Goal: Transaction & Acquisition: Subscribe to service/newsletter

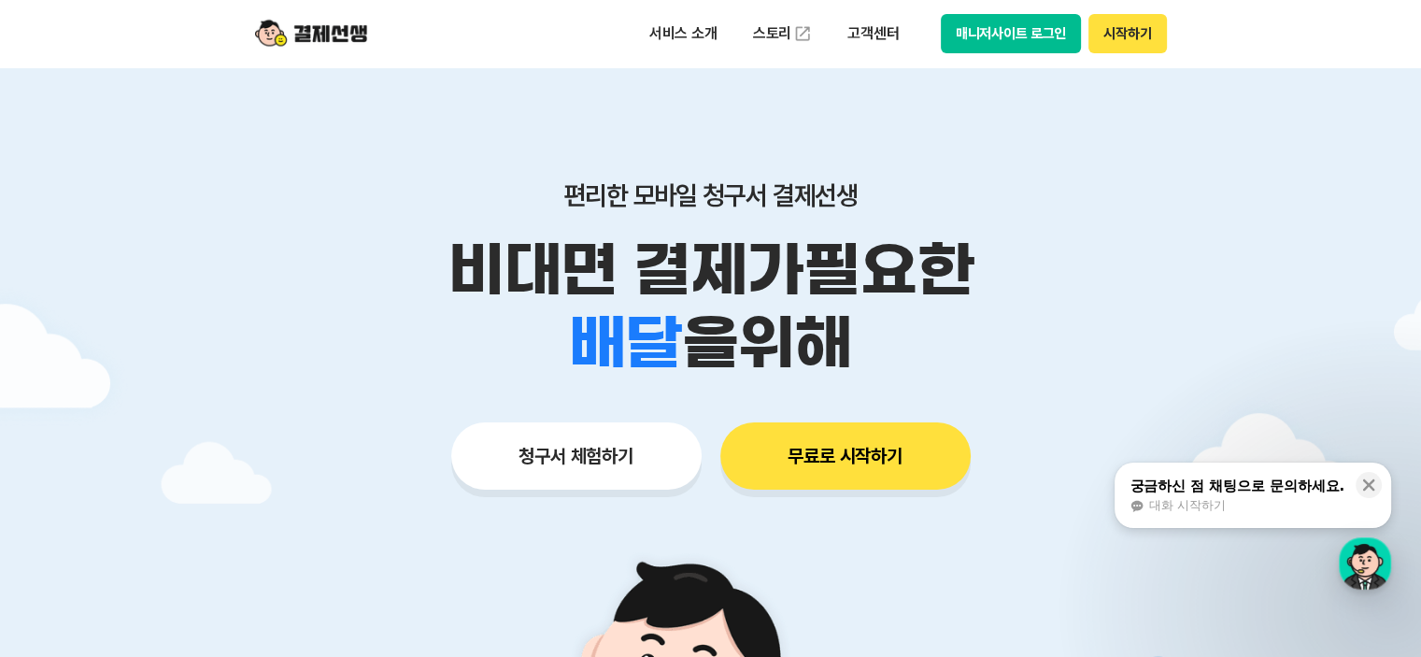
click at [579, 456] on button "청구서 체험하기" at bounding box center [576, 455] width 250 height 67
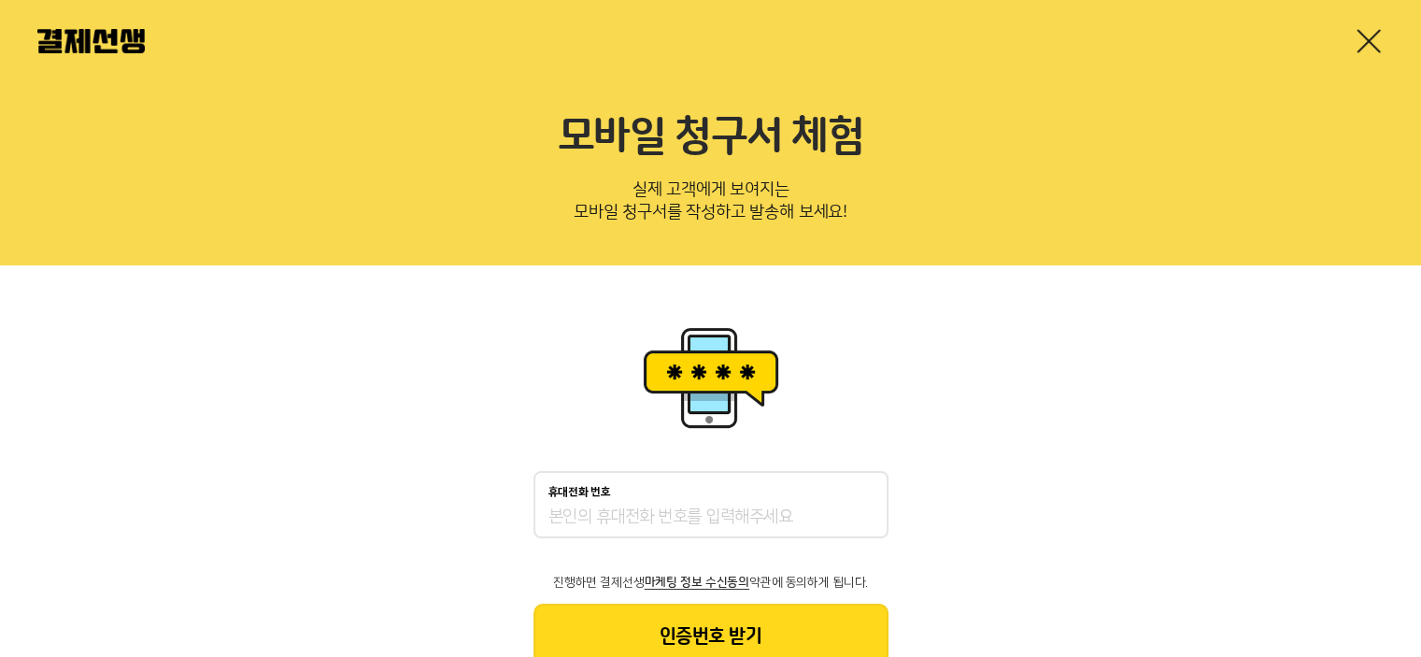
scroll to position [69, 0]
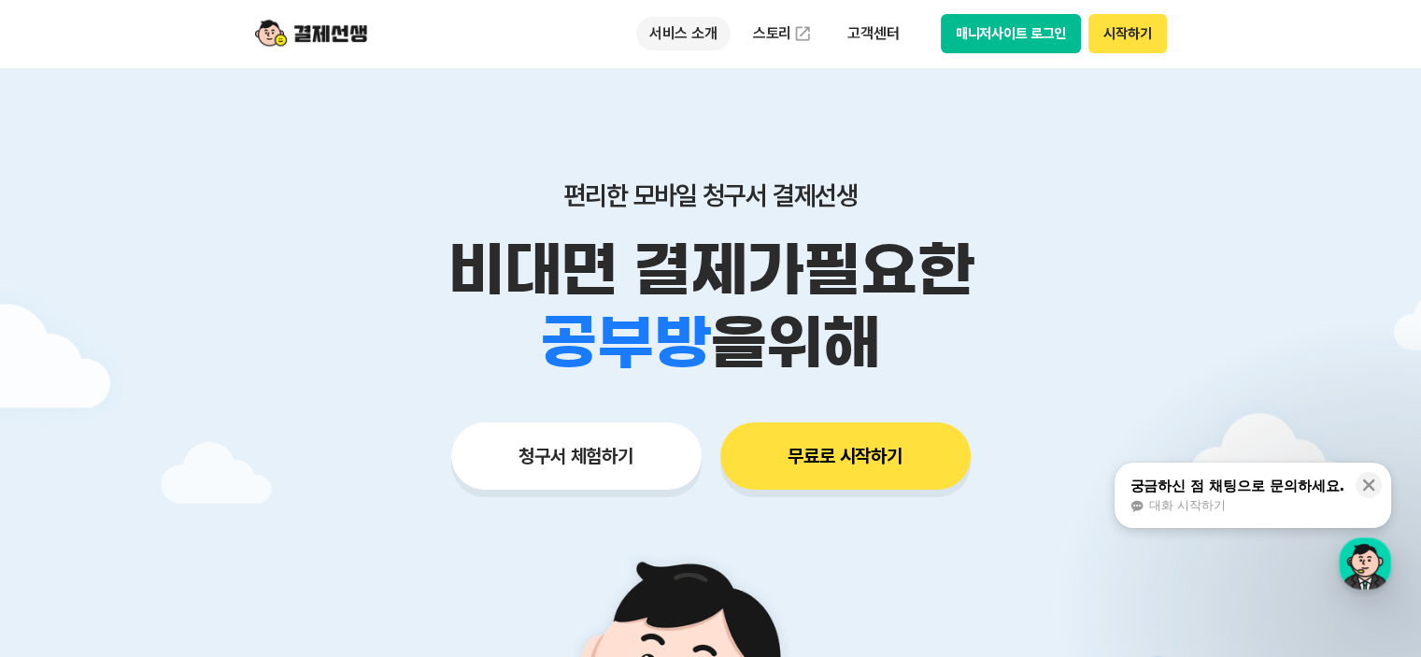
click at [690, 31] on p "서비스 소개" at bounding box center [683, 34] width 94 height 34
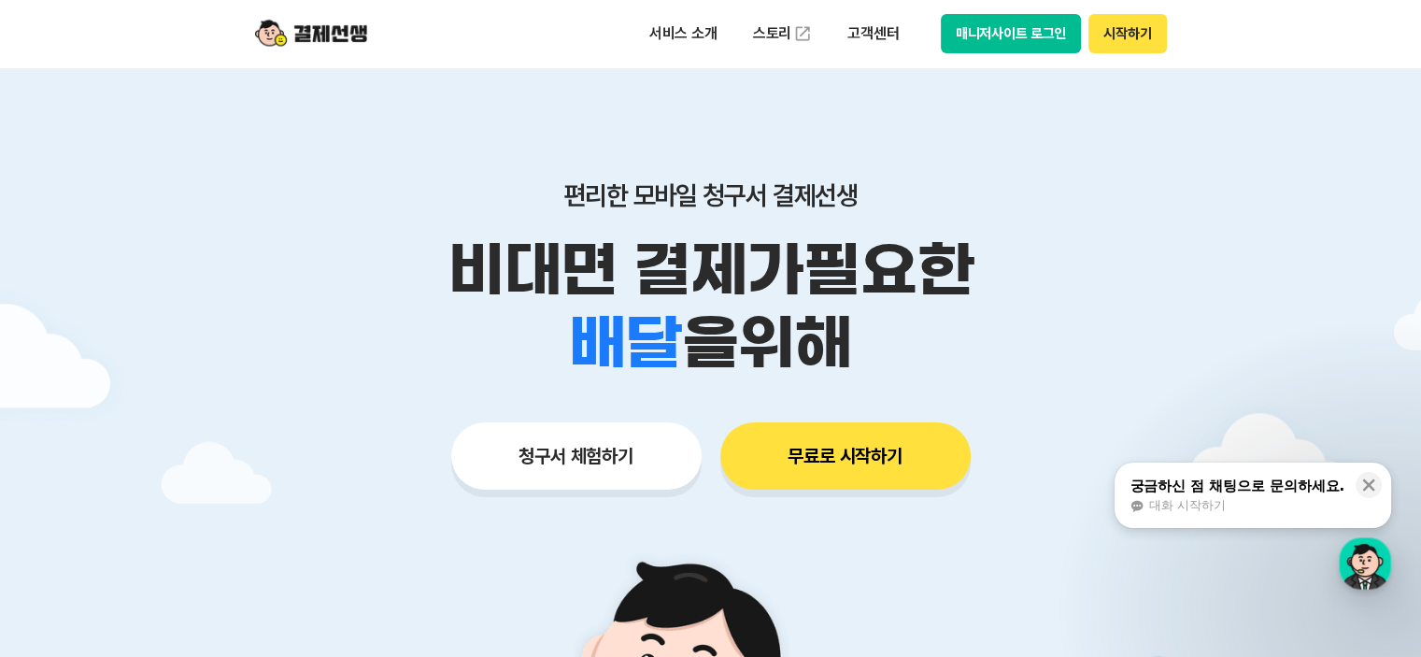
click at [876, 451] on button "무료로 시작하기" at bounding box center [845, 455] width 250 height 67
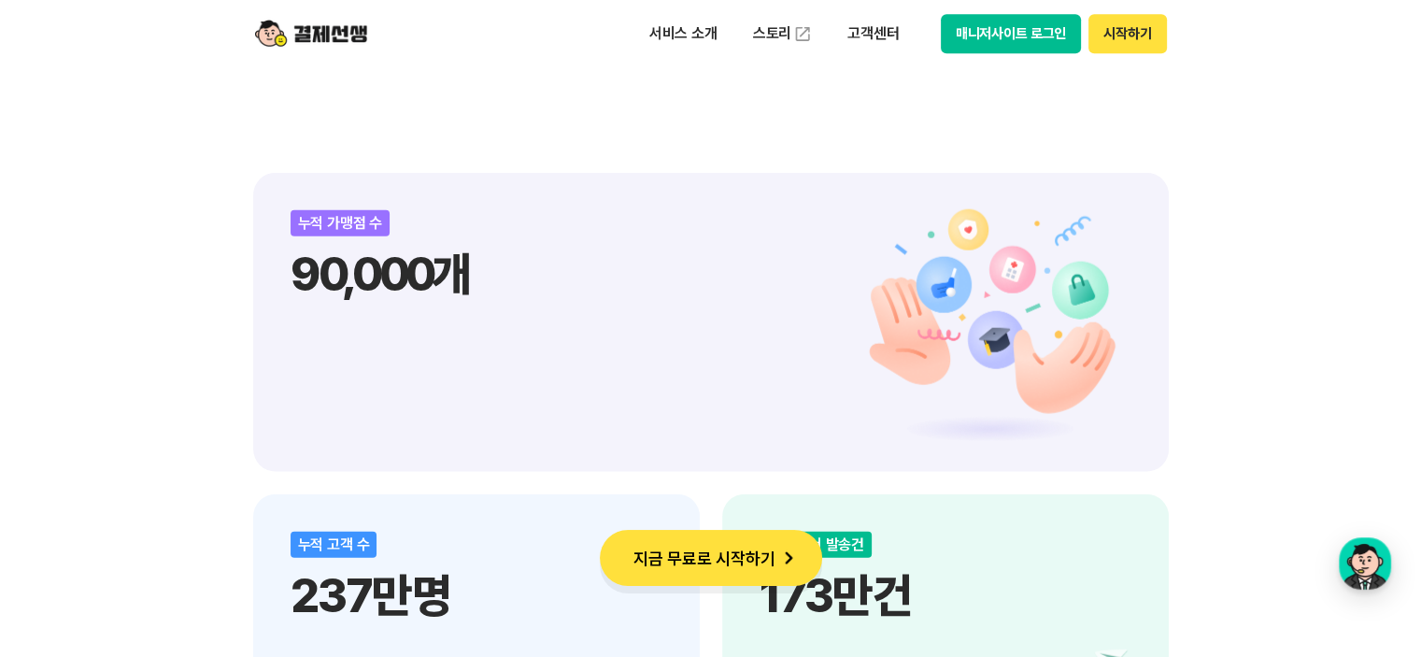
scroll to position [2149, 0]
